Goal: Find specific page/section: Find specific page/section

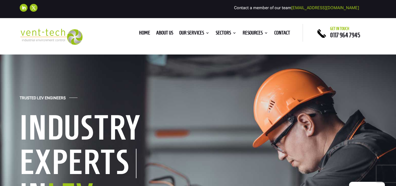
click at [257, 48] on link "Blog" at bounding box center [273, 48] width 56 height 11
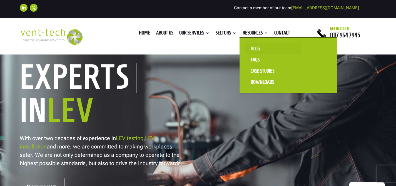
scroll to position [85, 0]
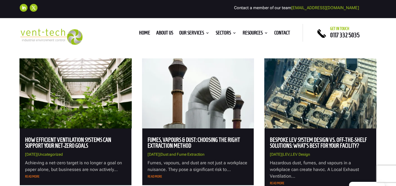
scroll to position [206, 0]
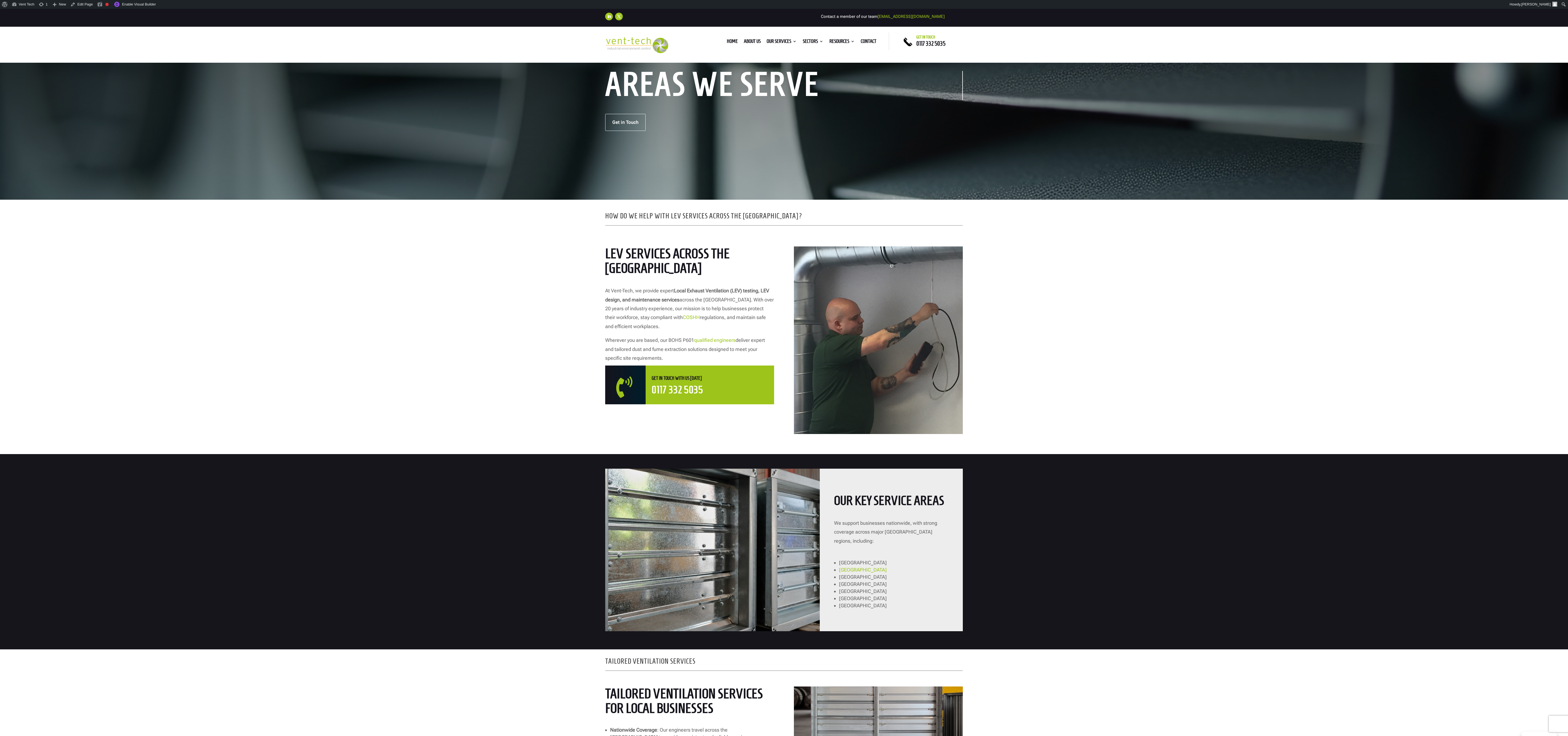
scroll to position [52, 0]
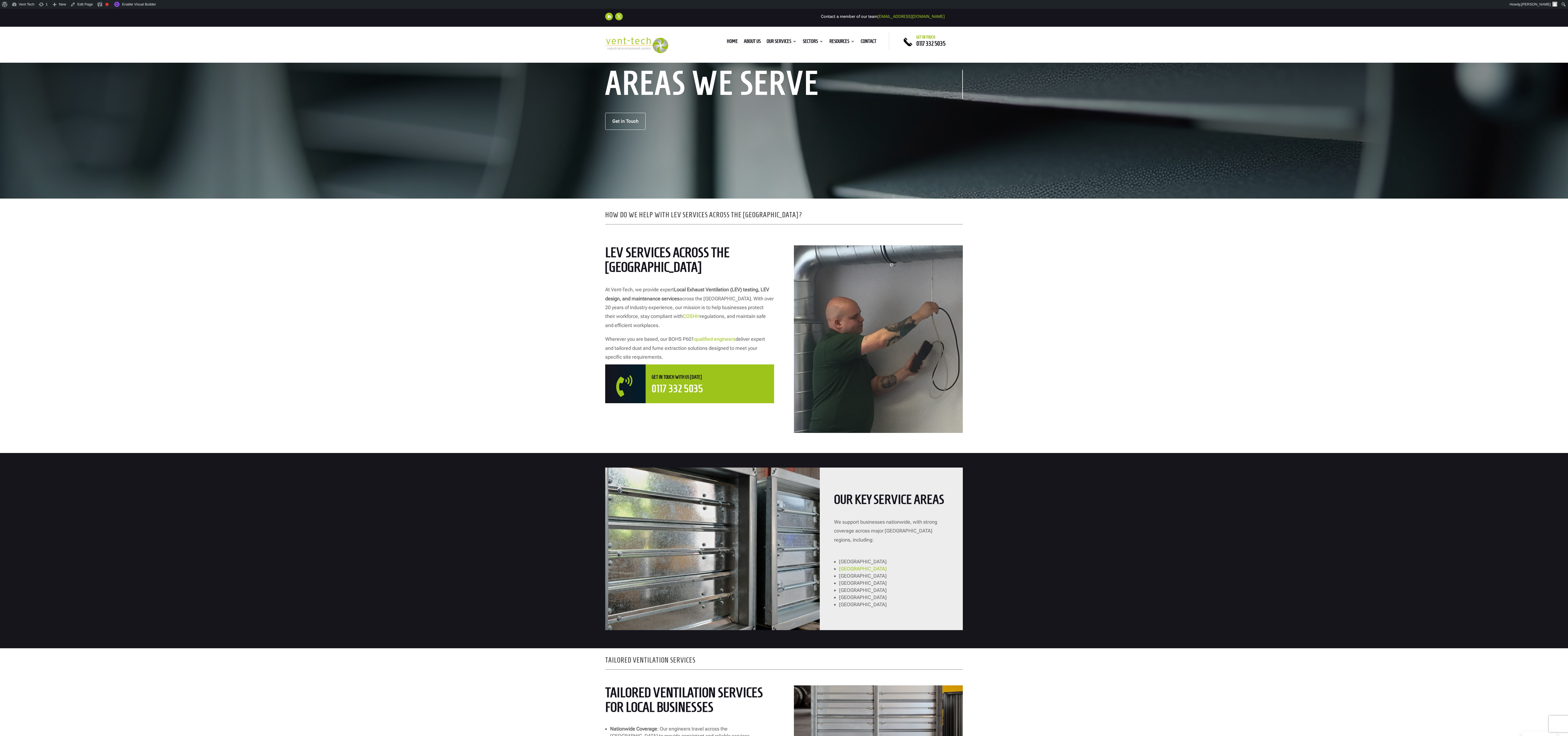
click at [392, 184] on span "Manchester" at bounding box center [862, 569] width 48 height 6
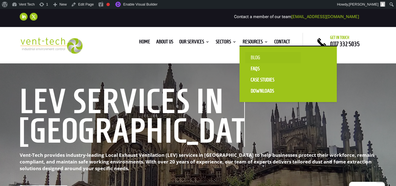
click at [255, 58] on link "Blog" at bounding box center [273, 57] width 56 height 11
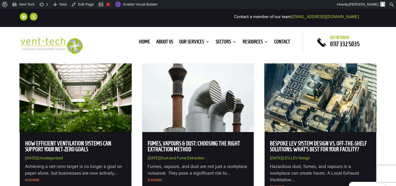
scroll to position [210, 0]
